Goal: Check status

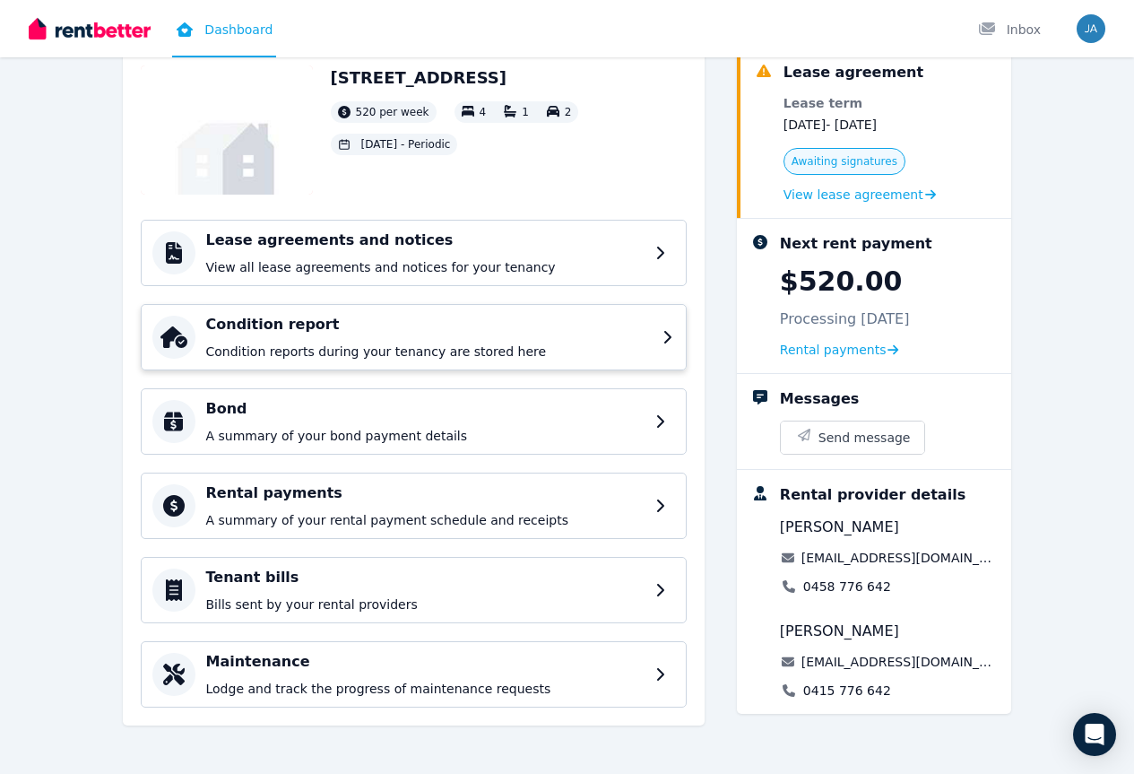
scroll to position [109, 0]
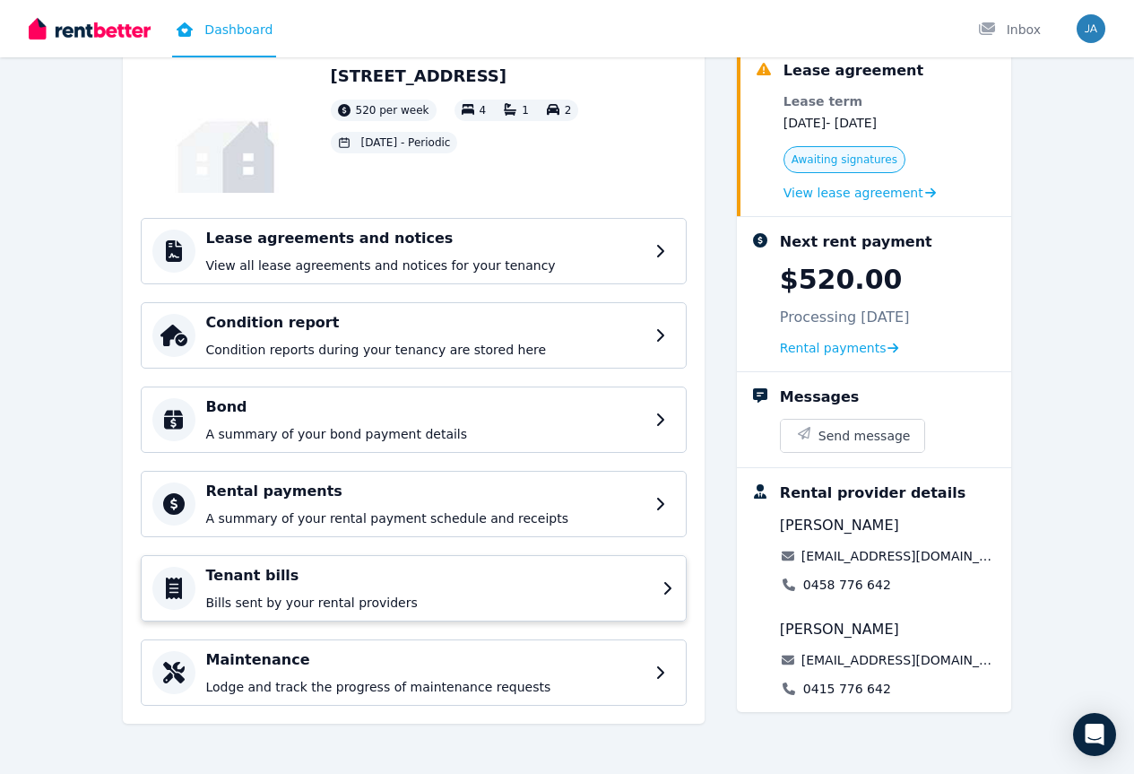
click at [206, 578] on h4 "Tenant bills" at bounding box center [429, 576] width 446 height 22
